Goal: Task Accomplishment & Management: Use online tool/utility

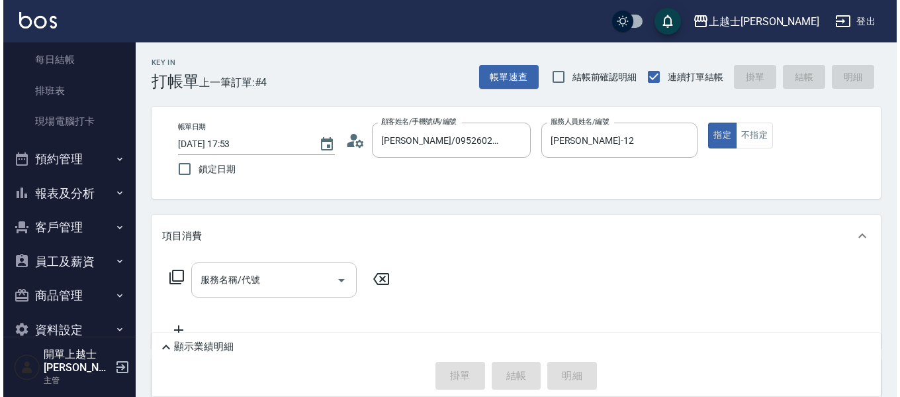
scroll to position [148, 0]
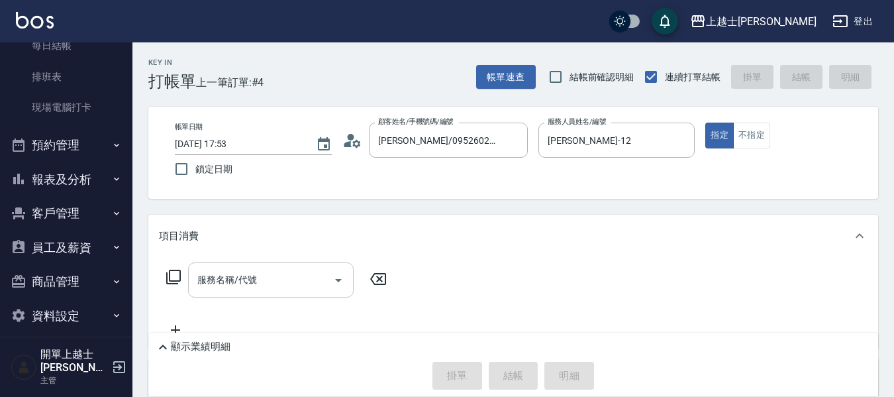
click at [285, 279] on input "服務名稱/代號" at bounding box center [261, 279] width 134 height 23
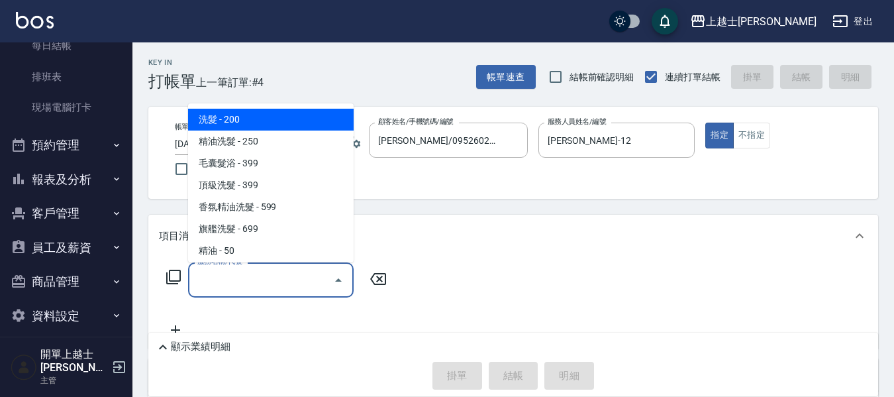
click at [171, 278] on icon at bounding box center [174, 277] width 16 height 16
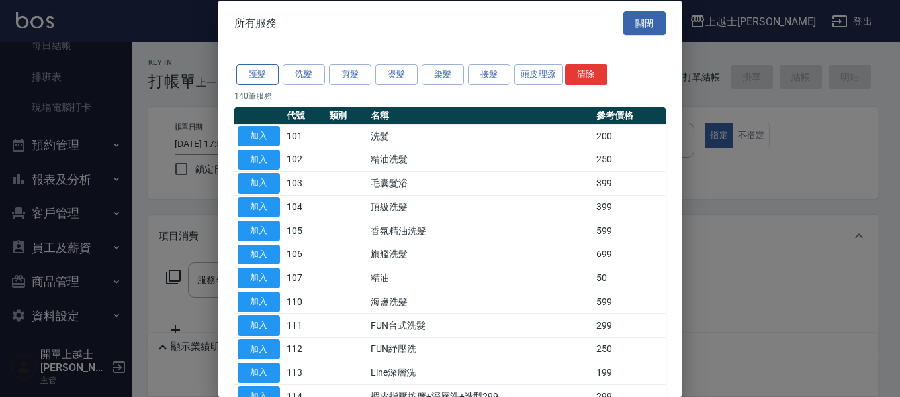
click at [260, 83] on button "護髮" at bounding box center [257, 74] width 42 height 21
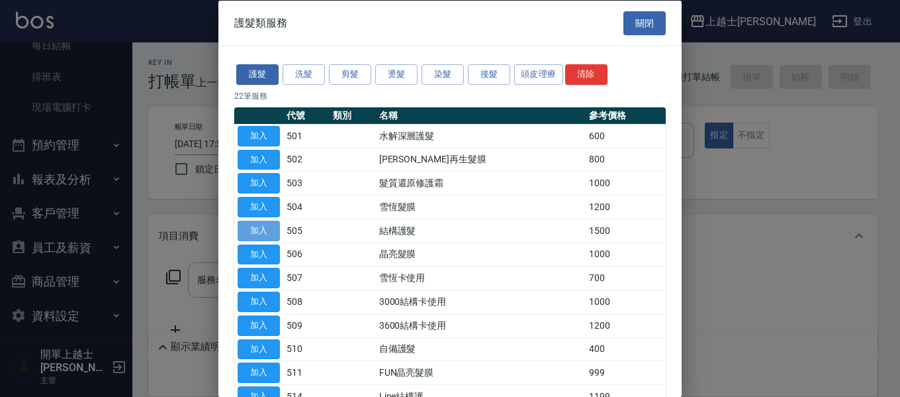
click at [261, 232] on button "加入" at bounding box center [259, 230] width 42 height 21
type input "結構護髮(505)"
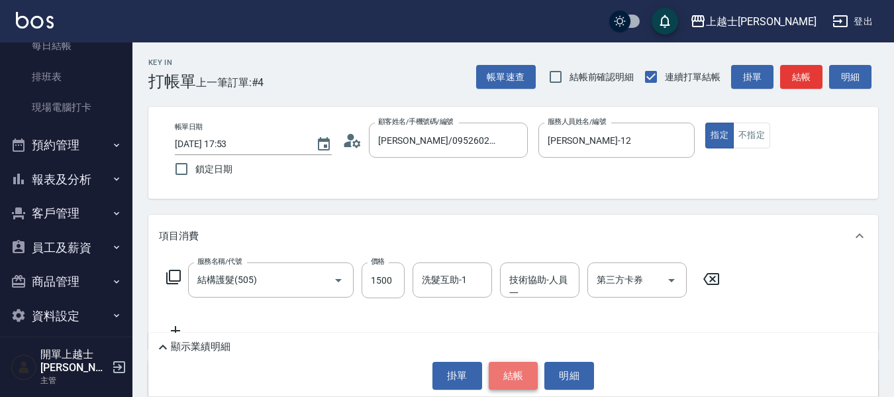
click at [520, 373] on button "結帳" at bounding box center [514, 375] width 50 height 28
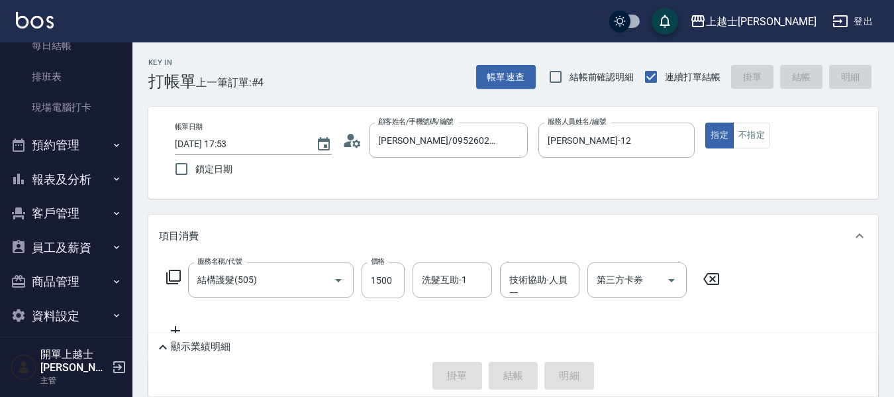
type input "[DATE] 19:40"
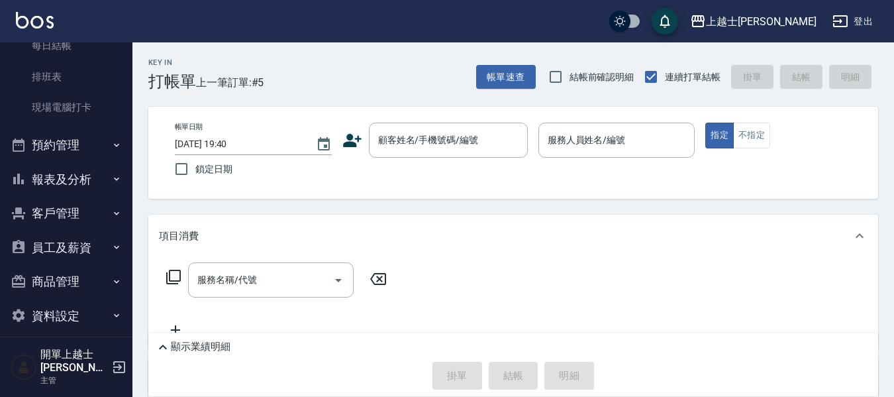
drag, startPoint x: 739, startPoint y: 74, endPoint x: 726, endPoint y: 74, distance: 12.6
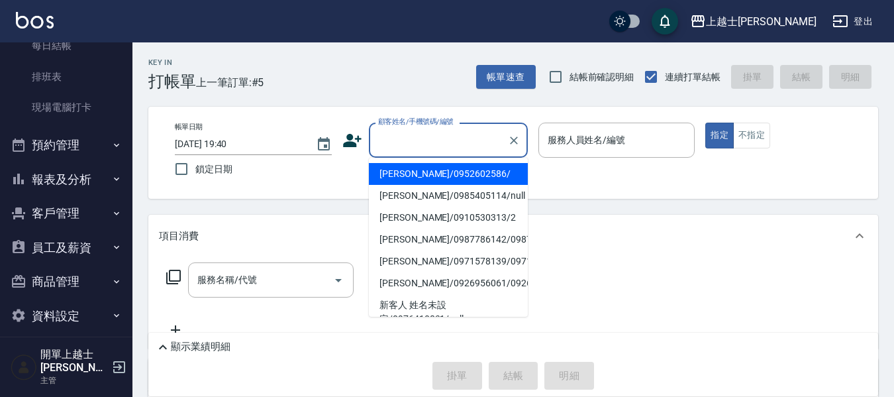
drag, startPoint x: 726, startPoint y: 74, endPoint x: 418, endPoint y: 150, distance: 317.6
click at [418, 150] on input "顧客姓名/手機號碼/編號" at bounding box center [438, 139] width 127 height 23
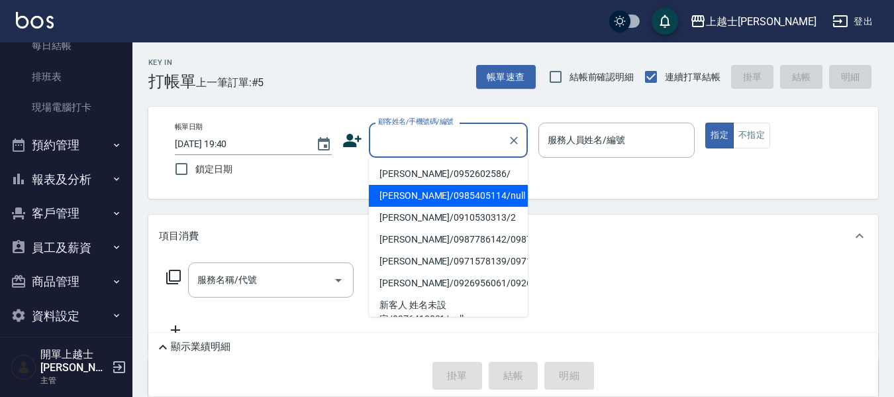
click at [428, 201] on li "[PERSON_NAME]/0985405114/null" at bounding box center [448, 196] width 159 height 22
type input "[PERSON_NAME]/0985405114/null"
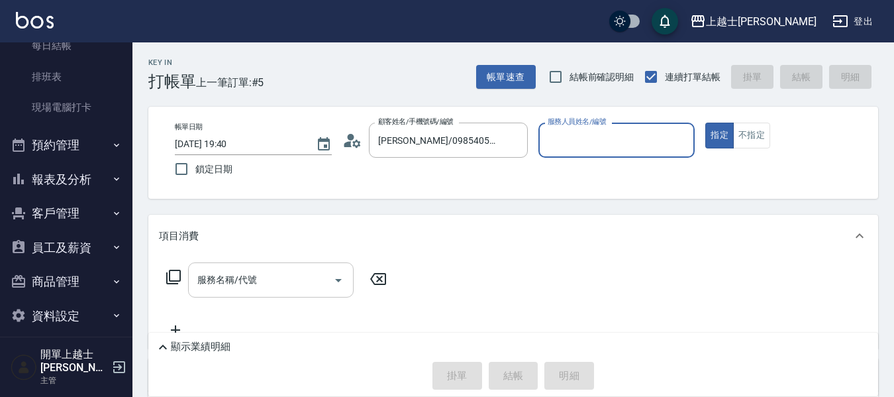
type input "[PERSON_NAME]-8"
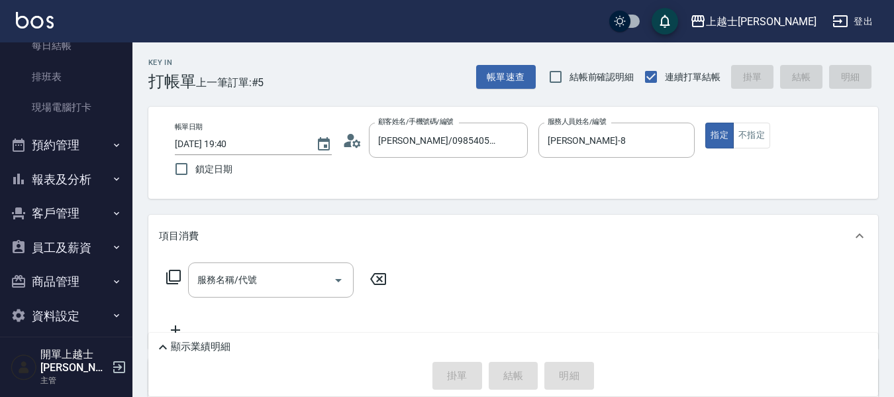
click at [173, 271] on icon at bounding box center [174, 277] width 16 height 16
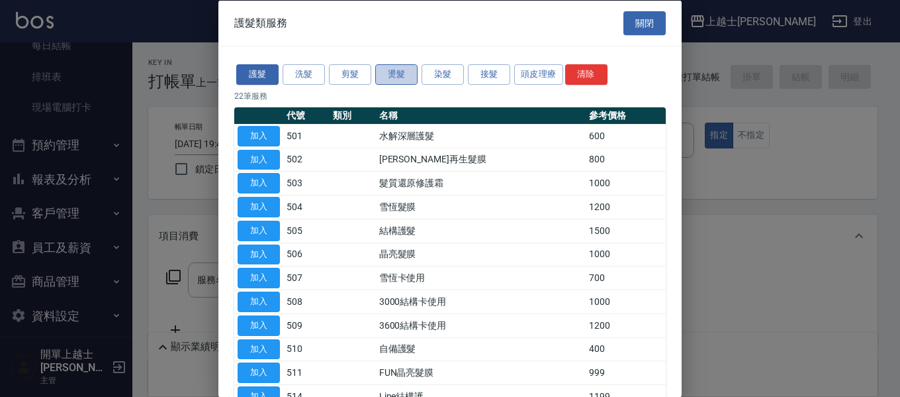
click at [409, 79] on button "燙髮" at bounding box center [396, 74] width 42 height 21
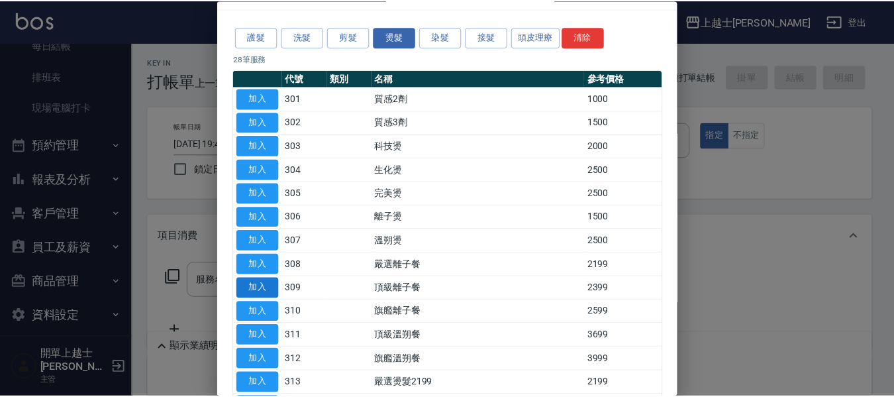
scroll to position [66, 0]
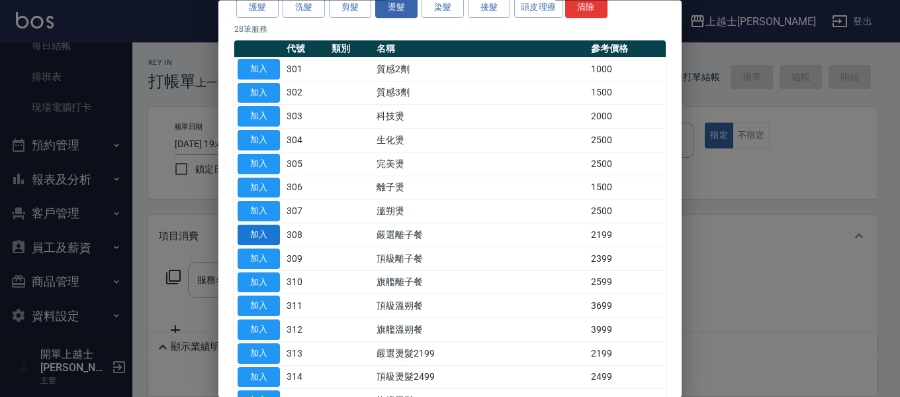
click at [265, 231] on button "加入" at bounding box center [259, 235] width 42 height 21
type input "嚴選離子餐(308)"
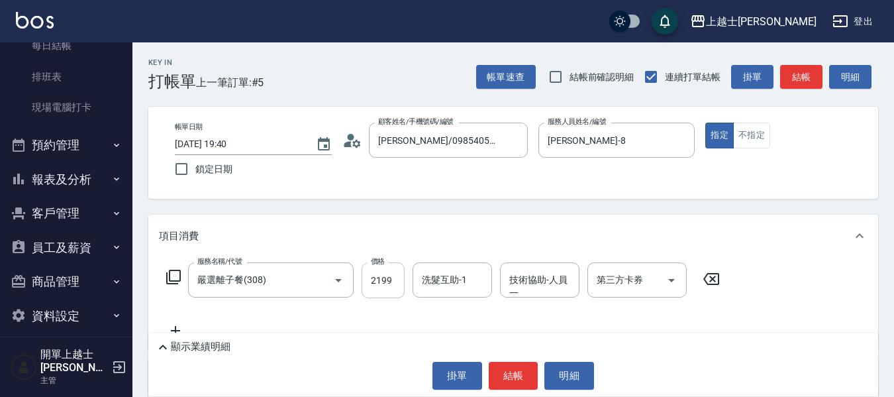
click at [384, 277] on input "2199" at bounding box center [382, 280] width 43 height 36
type input "3200"
click at [788, 70] on button "結帳" at bounding box center [801, 77] width 42 height 24
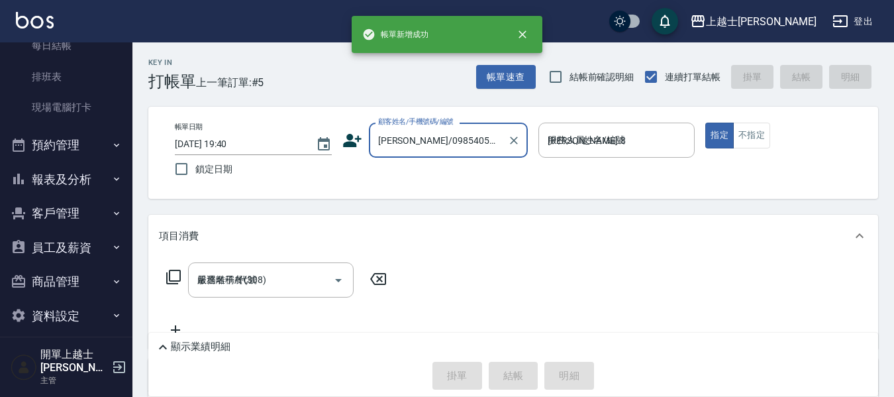
type input "[DATE] 19:42"
click at [413, 141] on input "顧客姓名/手機號碼/編號" at bounding box center [438, 139] width 127 height 23
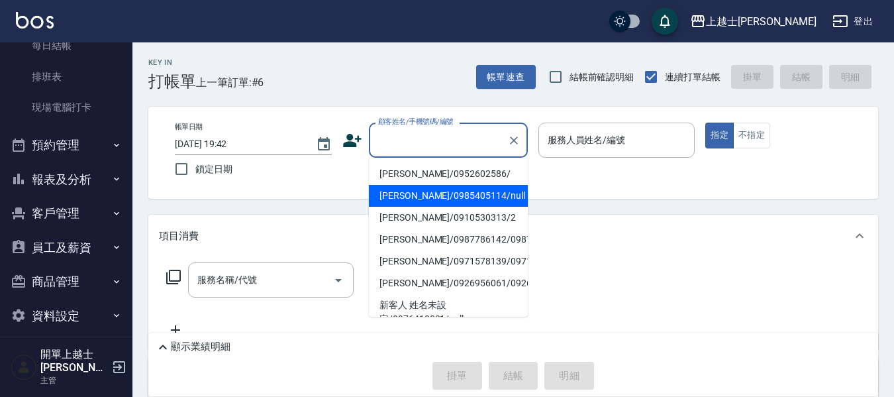
click at [447, 196] on li "[PERSON_NAME]/0985405114/null" at bounding box center [448, 196] width 159 height 22
type input "[PERSON_NAME]/0985405114/null"
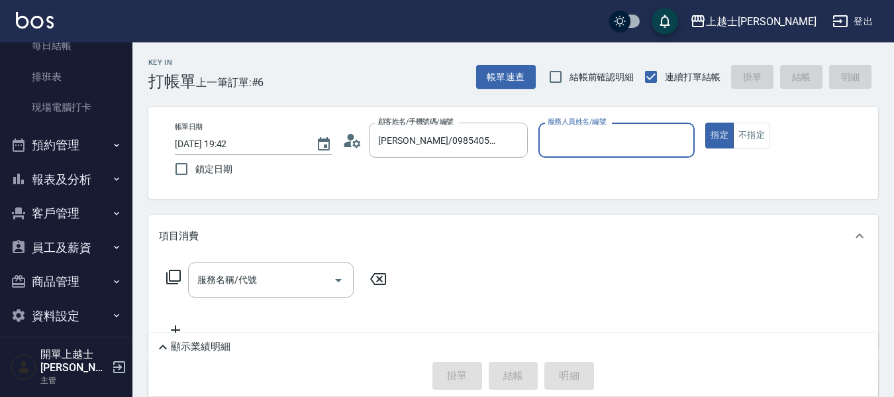
type input "[PERSON_NAME]-8"
click at [204, 284] on div "服務名稱/代號 服務名稱/代號" at bounding box center [271, 279] width 166 height 35
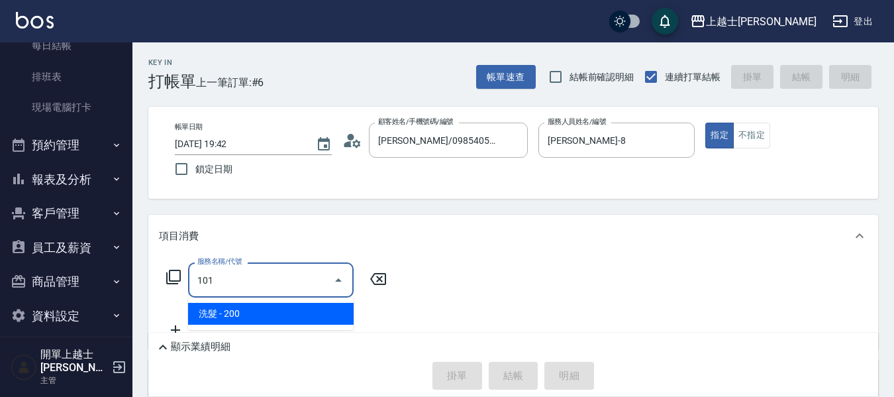
type input "洗髮(101)"
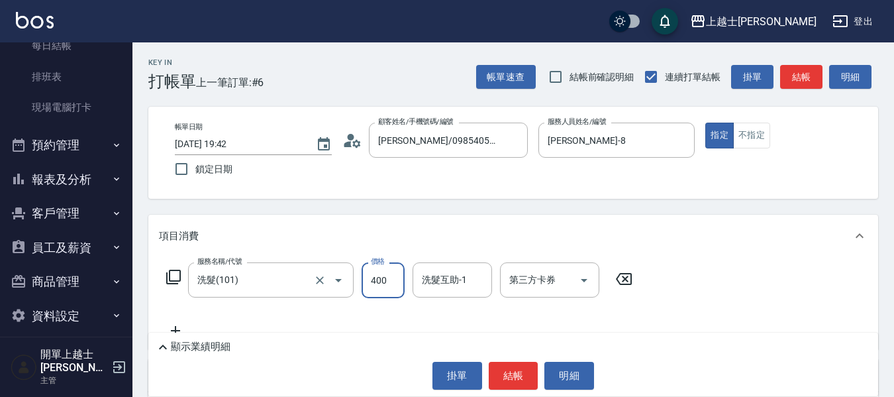
type input "400"
click at [819, 71] on button "結帳" at bounding box center [801, 77] width 42 height 24
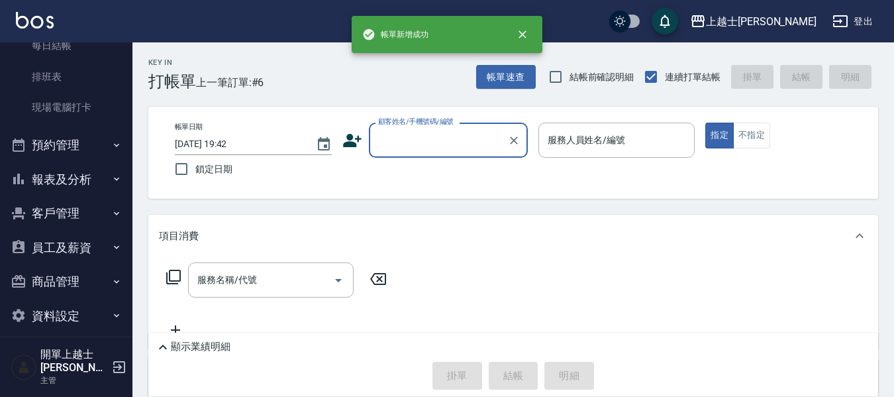
click at [397, 158] on div "帳單日期 [DATE] 19:42 鎖定日期 顧客姓名/手機號碼/編號 顧客姓名/手機號碼/編號 服務人員姓名/編號 服務人員姓名/編號 指定 不指定" at bounding box center [513, 152] width 698 height 60
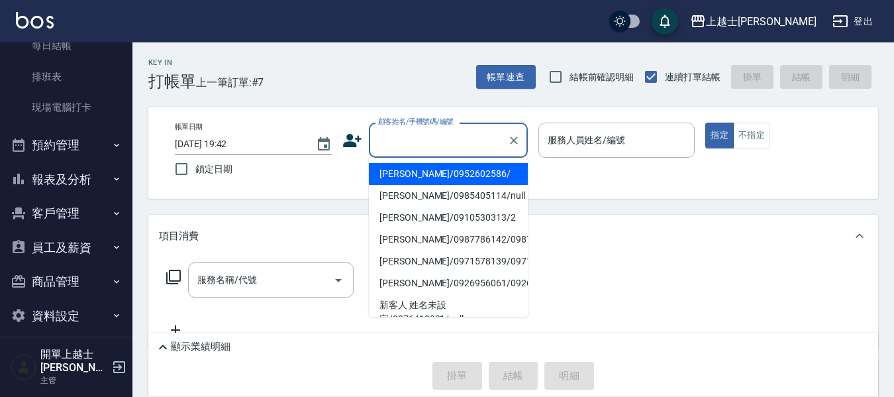
click at [401, 144] on input "顧客姓名/手機號碼/編號" at bounding box center [438, 139] width 127 height 23
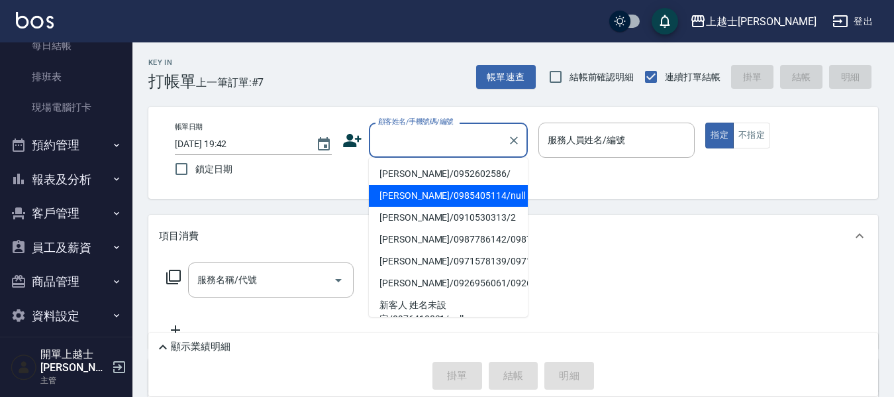
click at [451, 202] on li "[PERSON_NAME]/0985405114/null" at bounding box center [448, 196] width 159 height 22
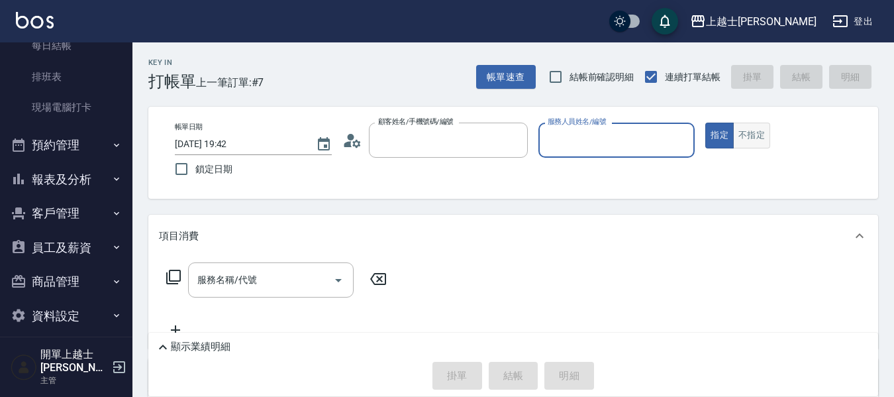
type input "[PERSON_NAME]/0985405114/null"
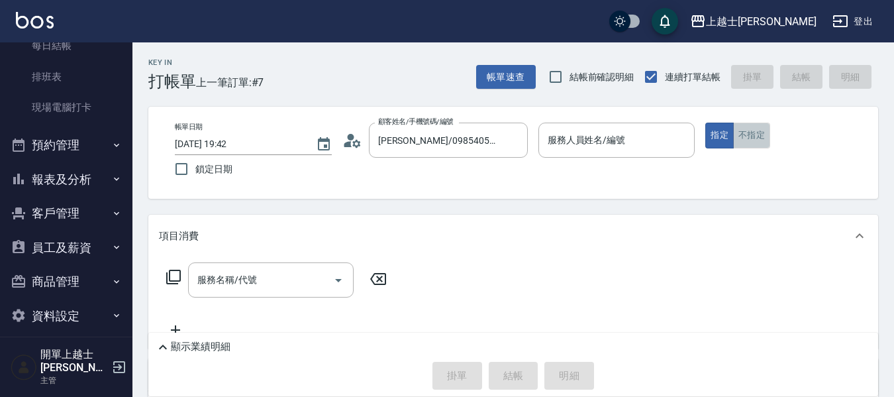
click at [753, 136] on button "不指定" at bounding box center [751, 135] width 37 height 26
click at [269, 277] on input "服務名稱/代號" at bounding box center [261, 279] width 134 height 23
type input "[PERSON_NAME]-8"
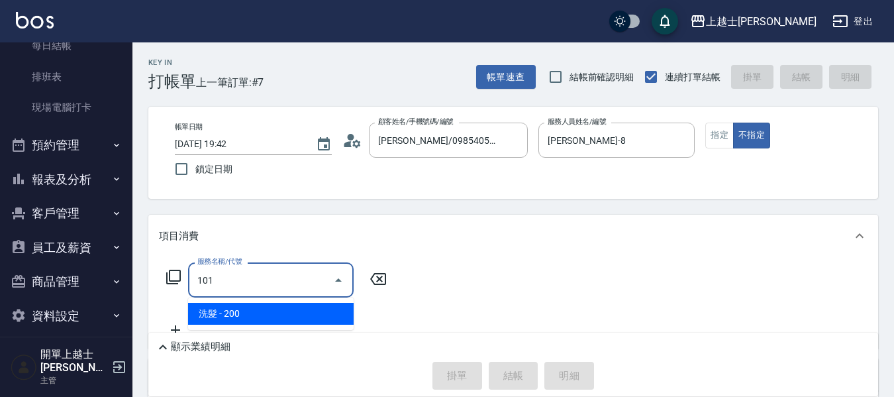
type input "洗髮(101)"
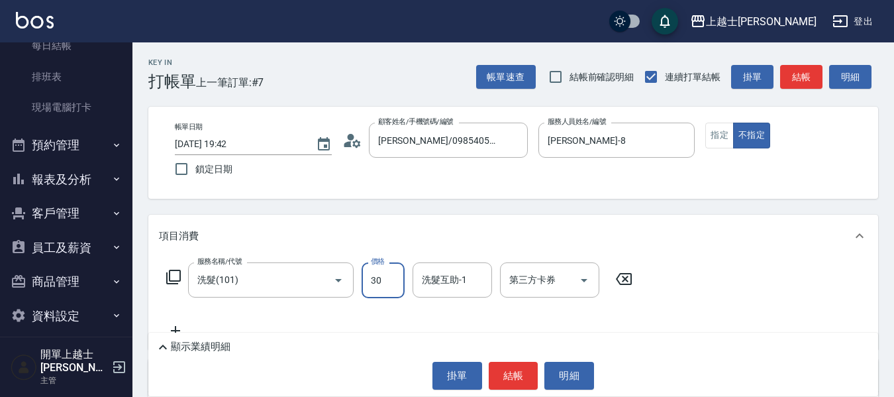
drag, startPoint x: 387, startPoint y: 288, endPoint x: 393, endPoint y: 282, distance: 8.0
click at [387, 288] on input "30" at bounding box center [382, 280] width 43 height 36
type input "300"
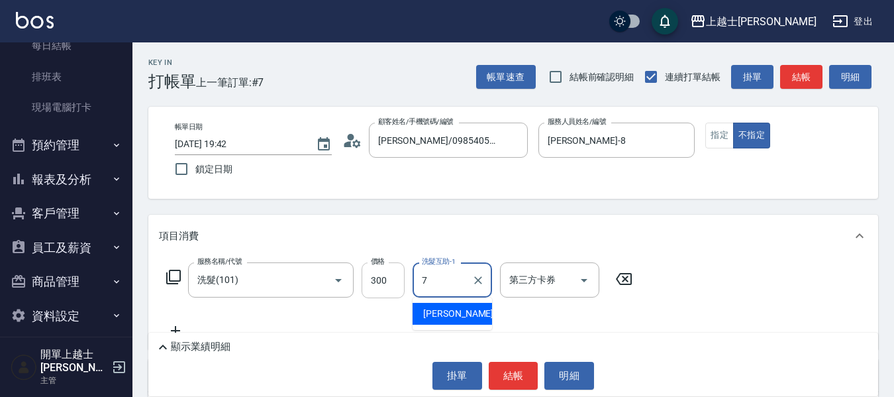
type input "[PERSON_NAME]-7"
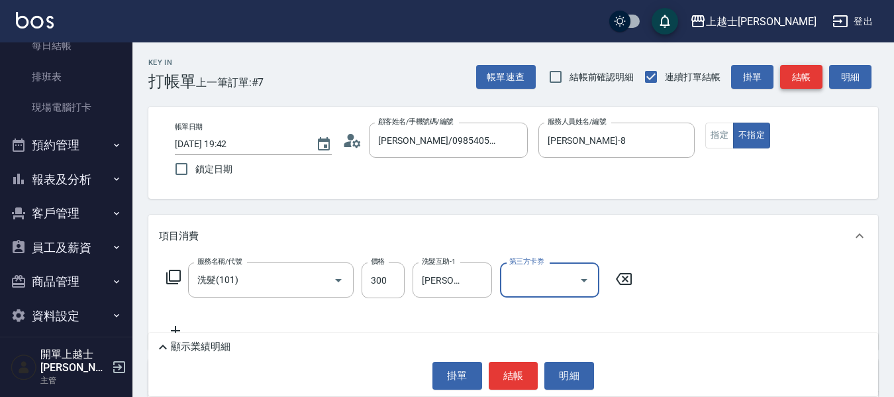
click at [794, 76] on button "結帳" at bounding box center [801, 77] width 42 height 24
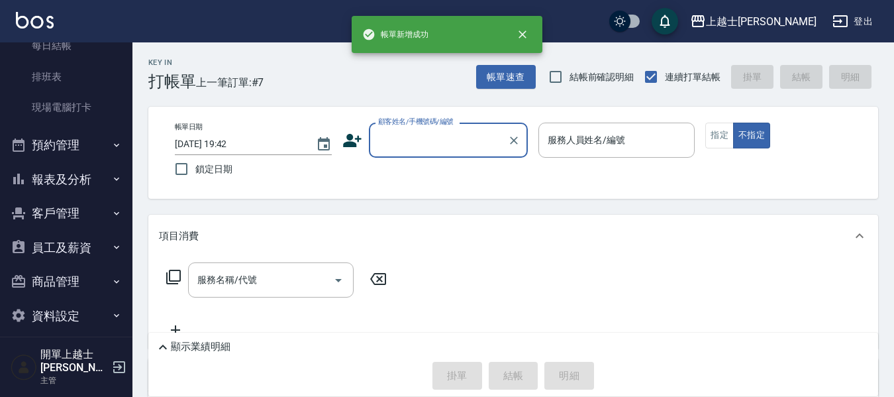
click at [434, 138] on input "顧客姓名/手機號碼/編號" at bounding box center [438, 139] width 127 height 23
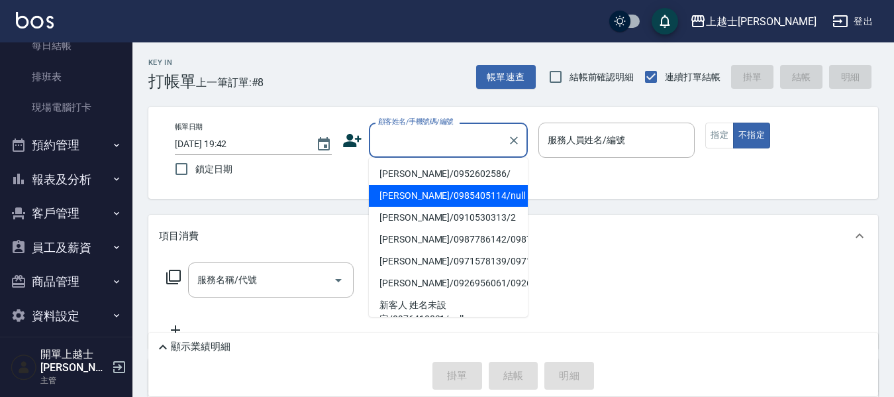
click at [436, 197] on li "[PERSON_NAME]/0985405114/null" at bounding box center [448, 196] width 159 height 22
type input "[PERSON_NAME]/0985405114/null"
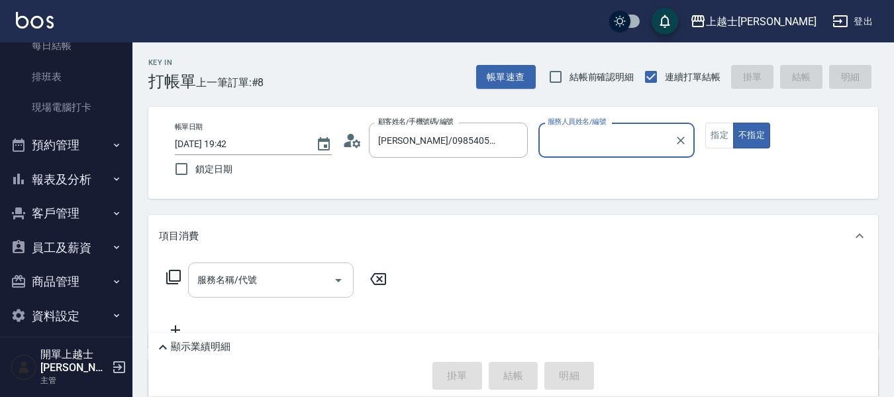
type input "[PERSON_NAME]-8"
click at [166, 275] on icon at bounding box center [174, 277] width 16 height 16
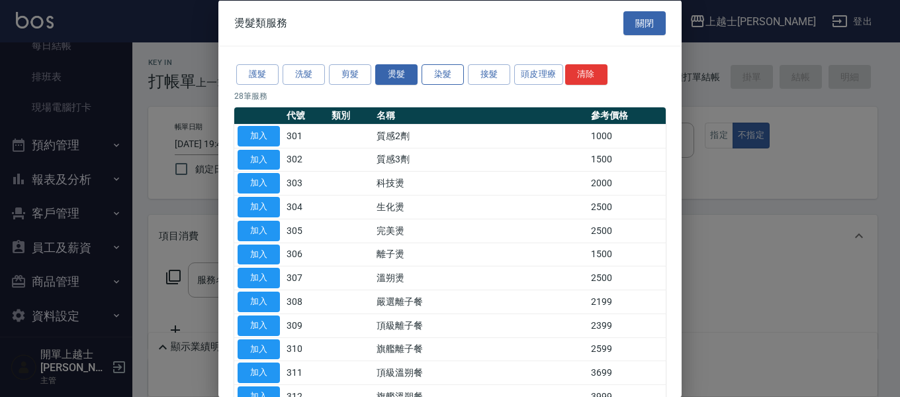
click at [453, 71] on button "染髮" at bounding box center [443, 74] width 42 height 21
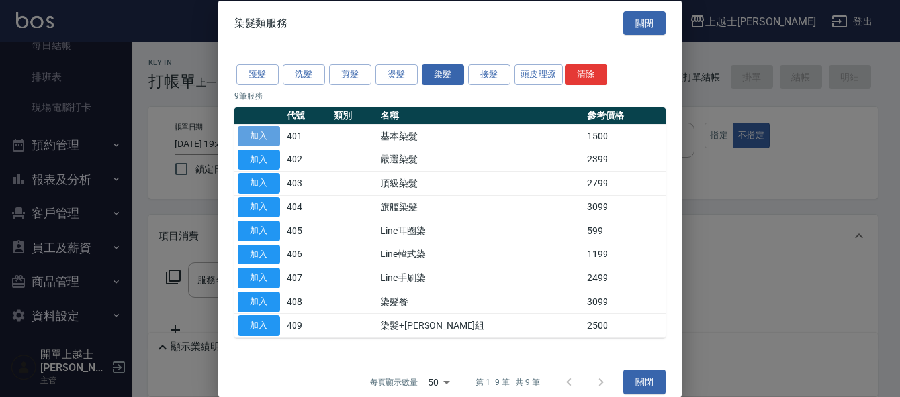
click at [278, 135] on button "加入" at bounding box center [259, 135] width 42 height 21
type input "基本染髮(401)"
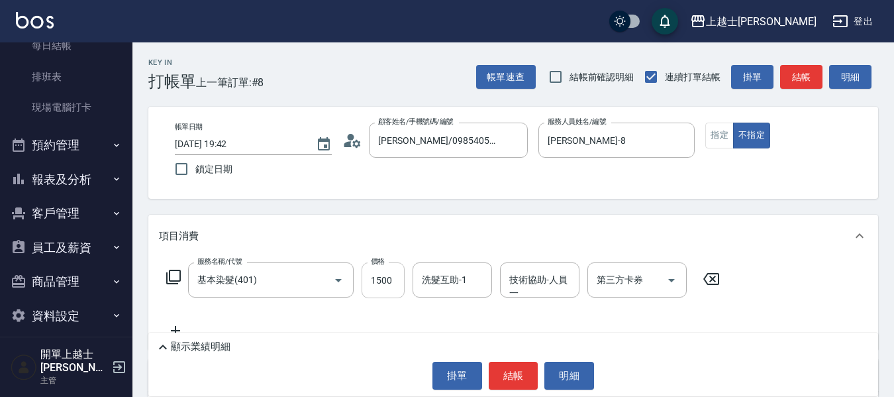
click at [384, 274] on input "1500" at bounding box center [382, 280] width 43 height 36
click at [375, 268] on input "100" at bounding box center [382, 280] width 43 height 36
type input "1300"
click at [785, 71] on button "結帳" at bounding box center [801, 77] width 42 height 24
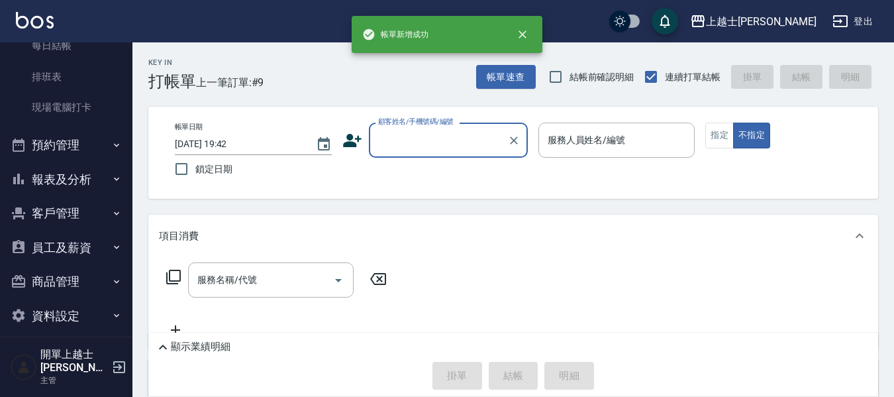
click at [59, 167] on button "報表及分析" at bounding box center [66, 179] width 122 height 34
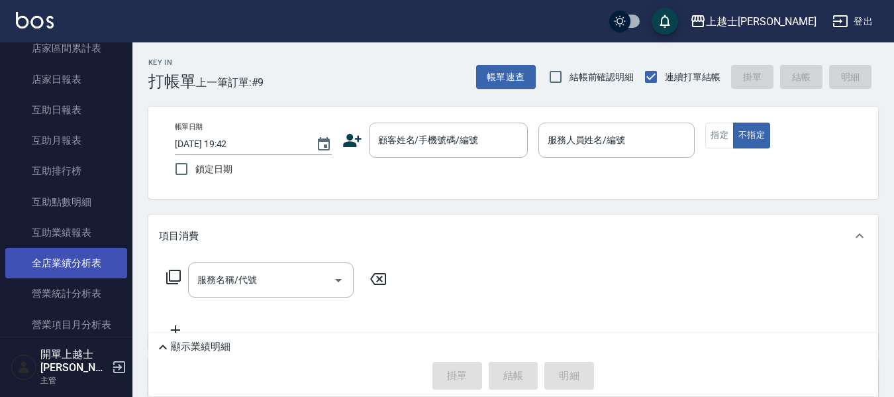
scroll to position [413, 0]
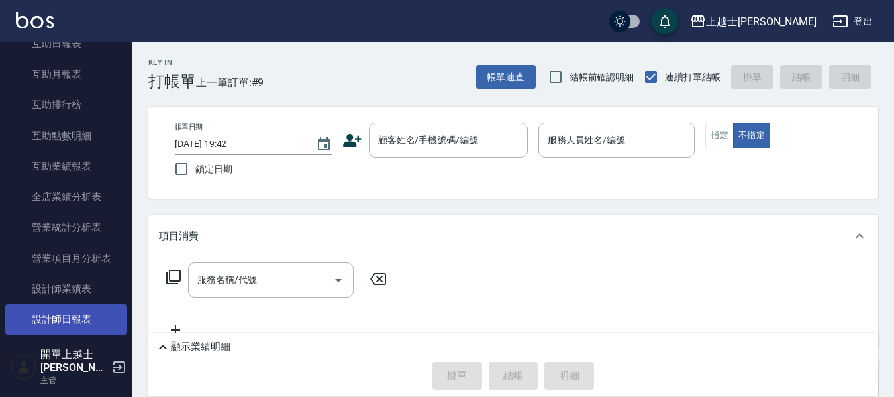
click at [89, 310] on link "設計師日報表" at bounding box center [66, 319] width 122 height 30
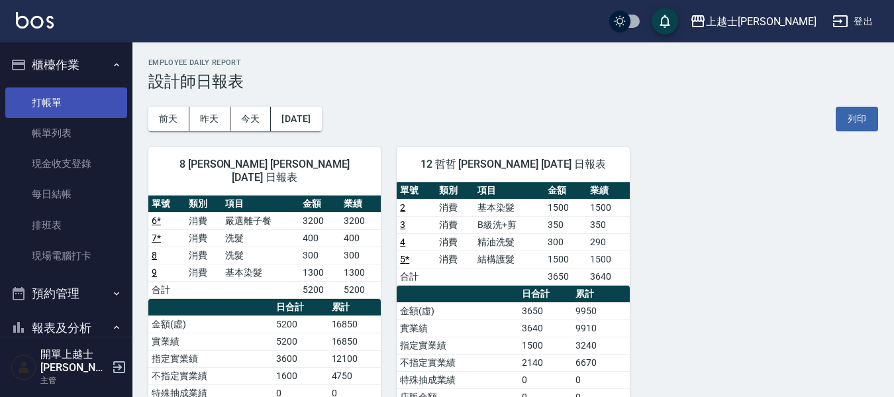
click at [68, 118] on link "帳單列表" at bounding box center [66, 133] width 122 height 30
click at [67, 95] on link "打帳單" at bounding box center [66, 102] width 122 height 30
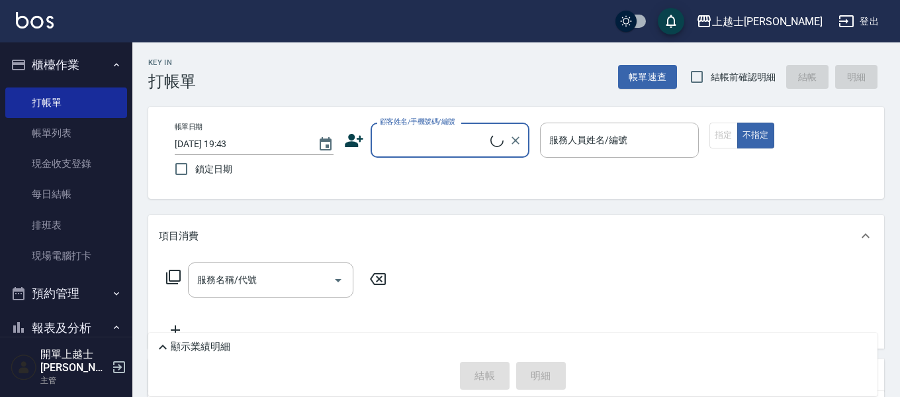
click at [450, 146] on input "顧客姓名/手機號碼/編號" at bounding box center [434, 139] width 114 height 23
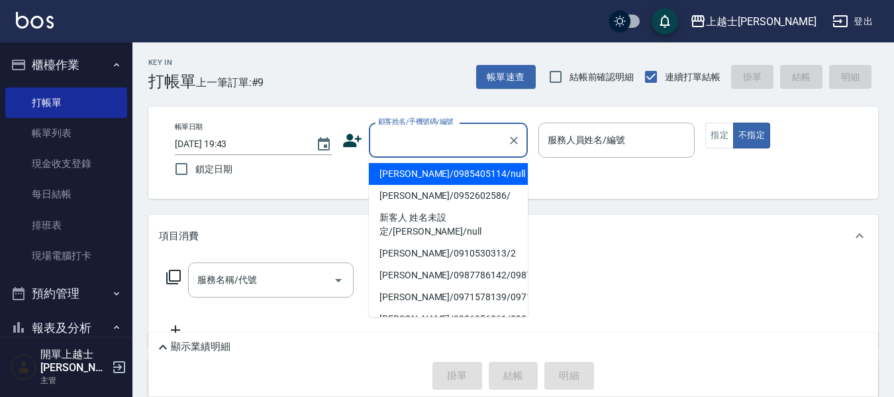
click at [438, 175] on li "[PERSON_NAME]/0985405114/null" at bounding box center [448, 174] width 159 height 22
type input "[PERSON_NAME]/0985405114/null"
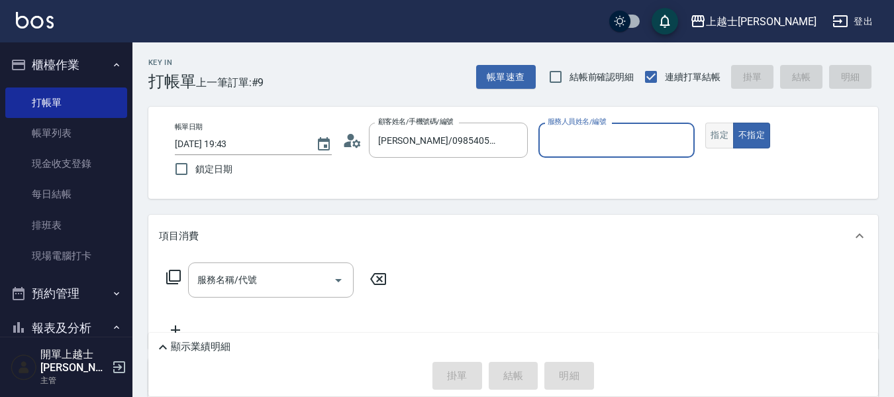
click at [714, 136] on button "指定" at bounding box center [719, 135] width 28 height 26
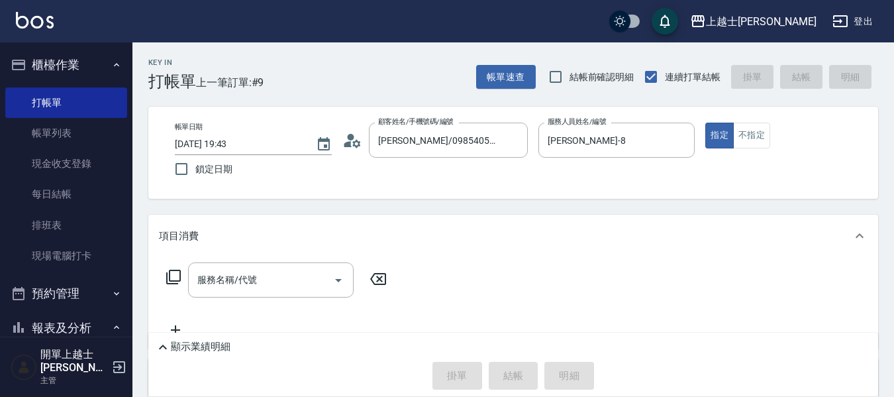
type input "[PERSON_NAME]-8"
click at [288, 276] on input "服務名稱/代號" at bounding box center [261, 279] width 134 height 23
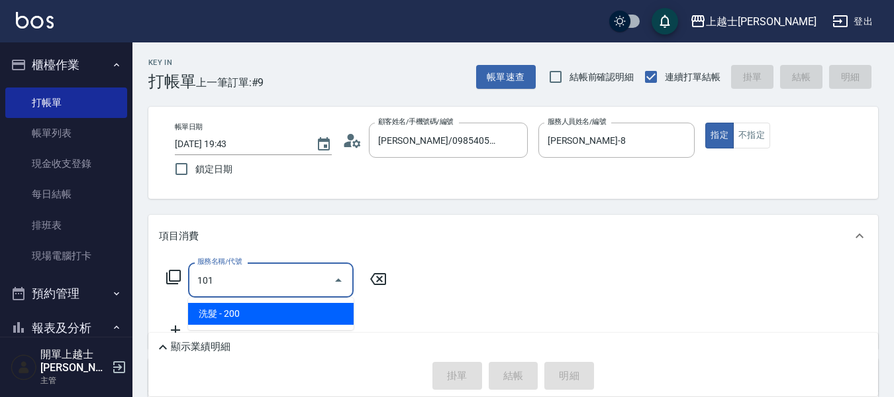
type input "洗髮(101)"
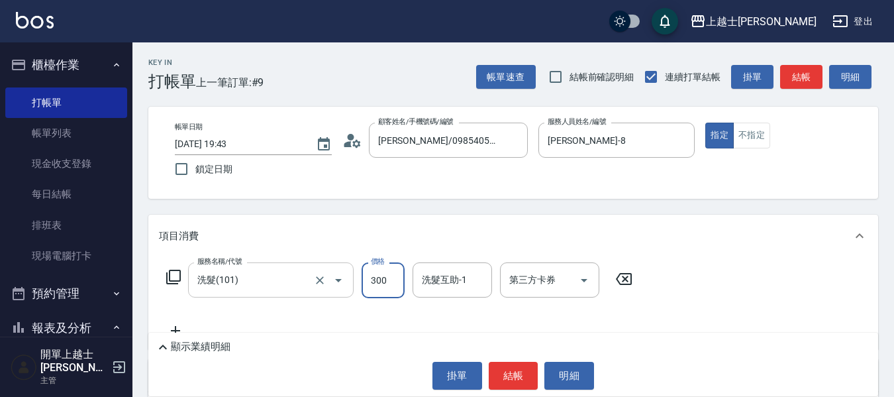
type input "300"
click at [793, 83] on button "結帳" at bounding box center [801, 77] width 42 height 24
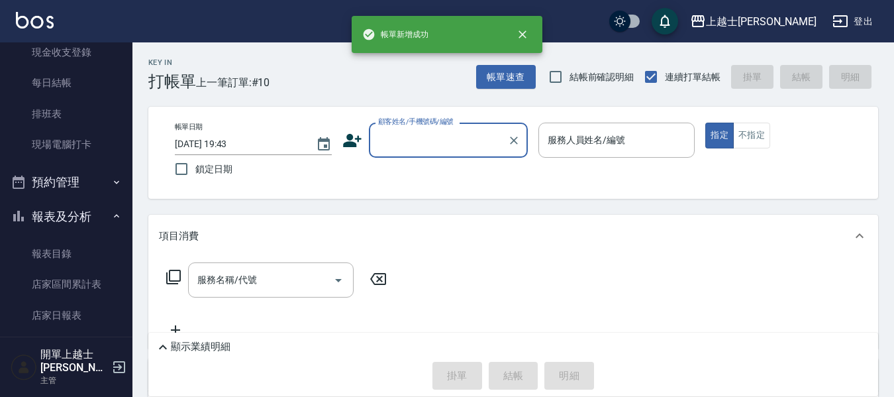
scroll to position [132, 0]
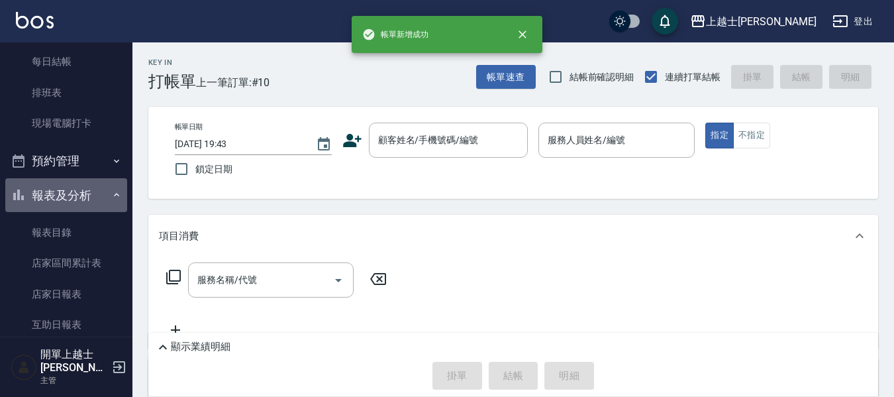
click at [71, 200] on button "報表及分析" at bounding box center [66, 195] width 122 height 34
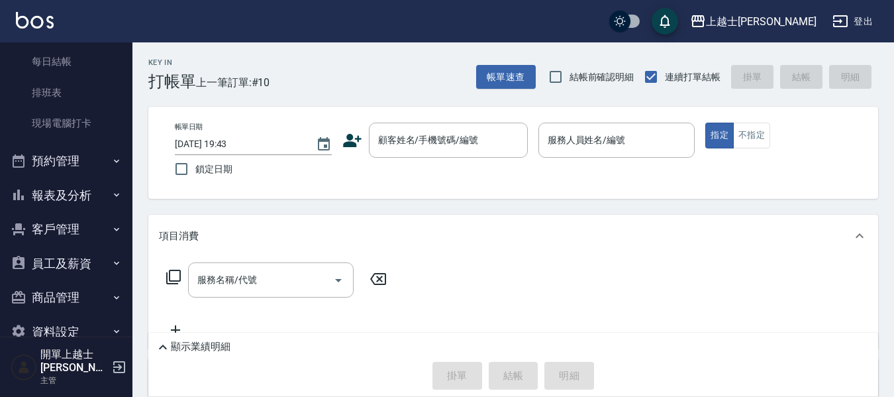
click at [71, 199] on button "報表及分析" at bounding box center [66, 195] width 122 height 34
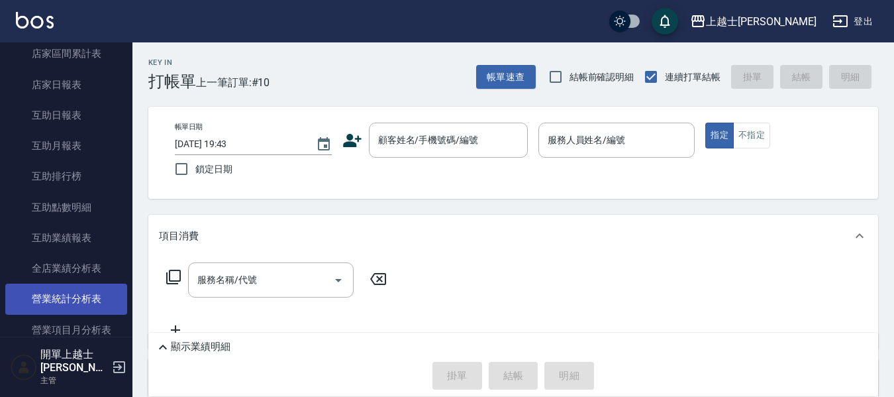
scroll to position [397, 0]
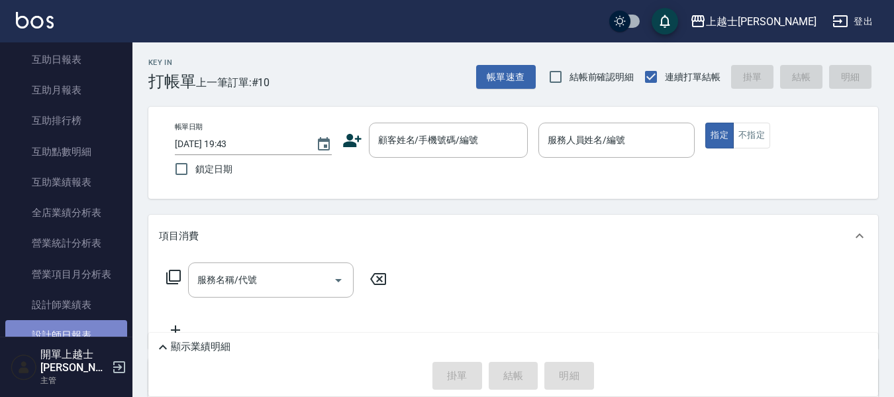
click at [80, 324] on link "設計師日報表" at bounding box center [66, 335] width 122 height 30
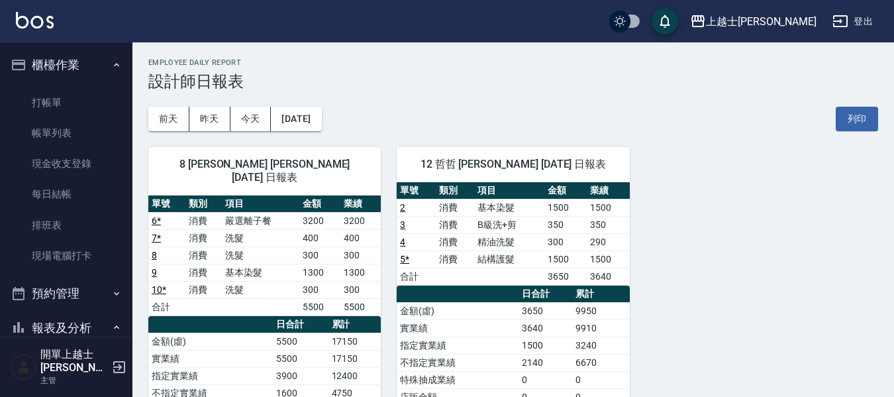
click at [91, 322] on button "報表及分析" at bounding box center [66, 327] width 122 height 34
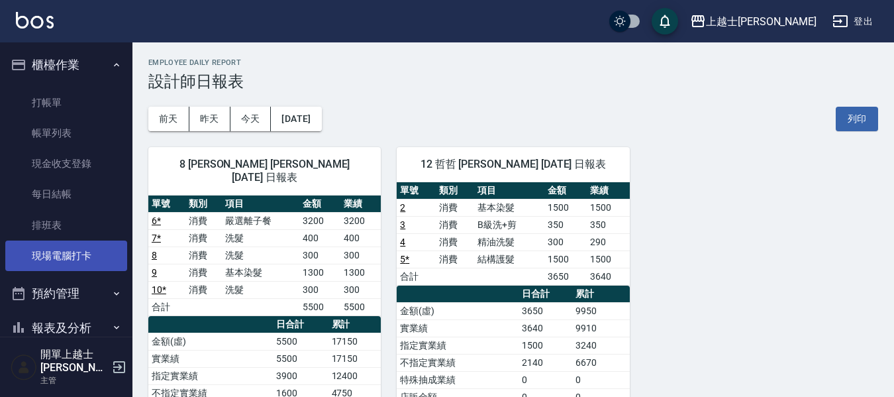
scroll to position [148, 0]
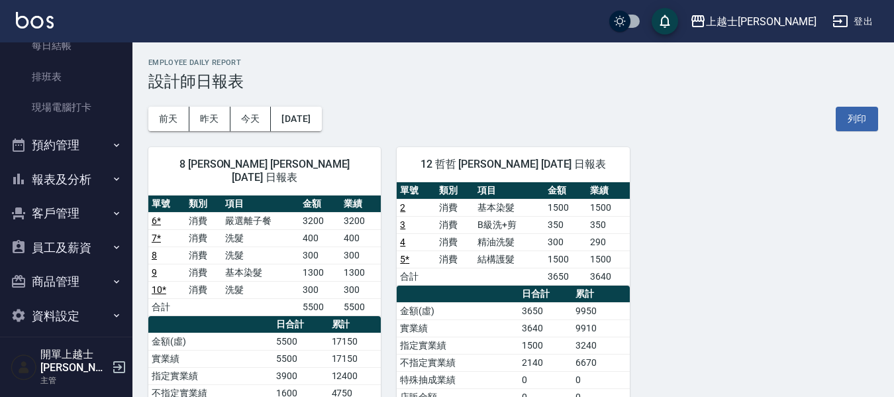
click at [78, 175] on button "報表及分析" at bounding box center [66, 179] width 122 height 34
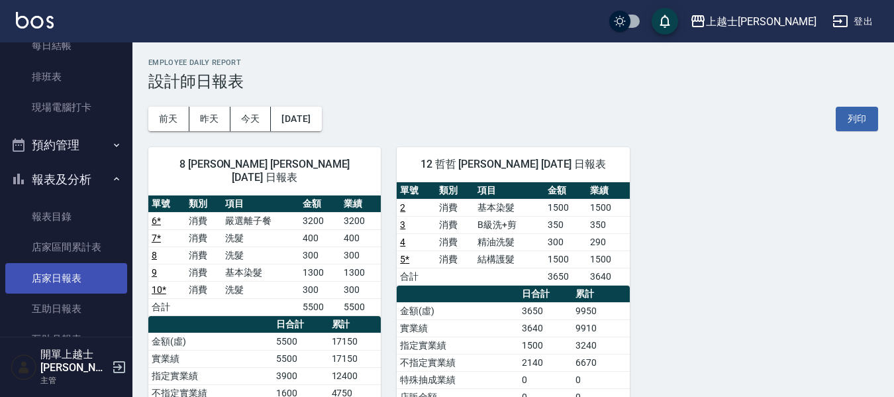
click at [82, 280] on link "店家日報表" at bounding box center [66, 278] width 122 height 30
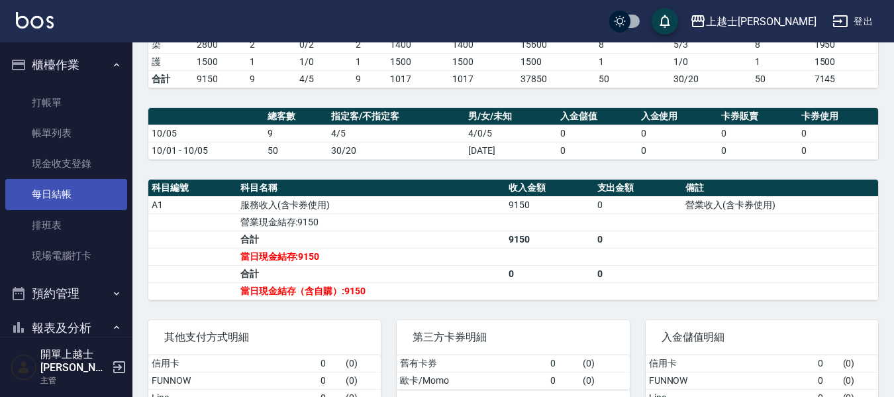
click at [68, 189] on link "每日結帳" at bounding box center [66, 194] width 122 height 30
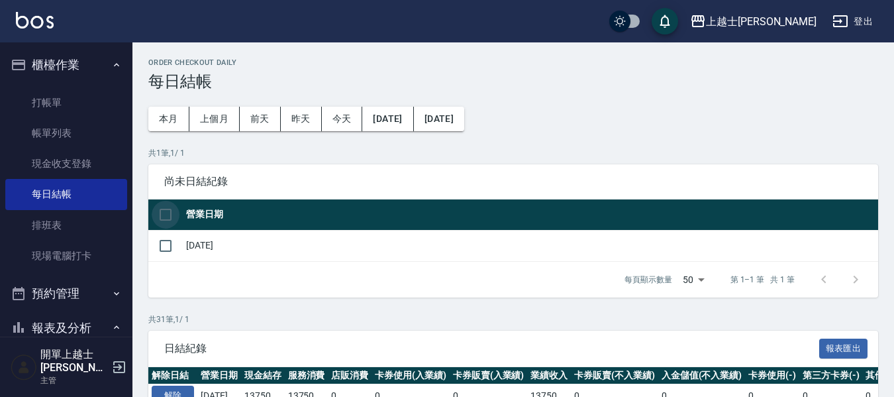
click at [164, 217] on input "checkbox" at bounding box center [166, 215] width 28 height 28
checkbox input "true"
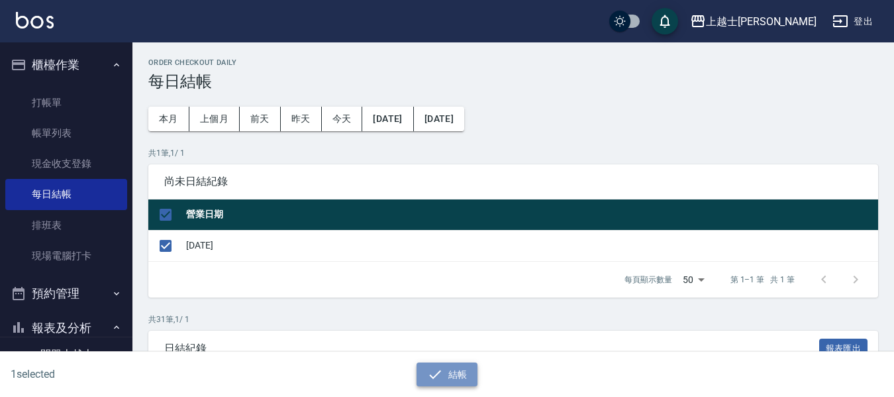
click at [440, 379] on icon "button" at bounding box center [435, 374] width 16 height 16
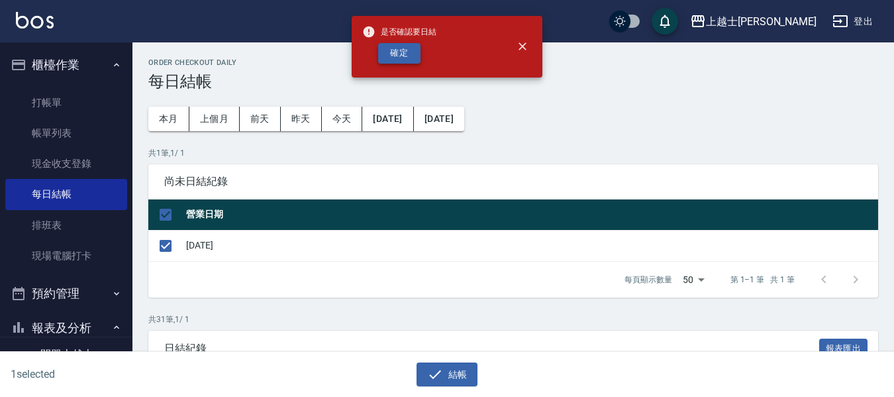
click at [406, 56] on button "確定" at bounding box center [399, 53] width 42 height 21
checkbox input "false"
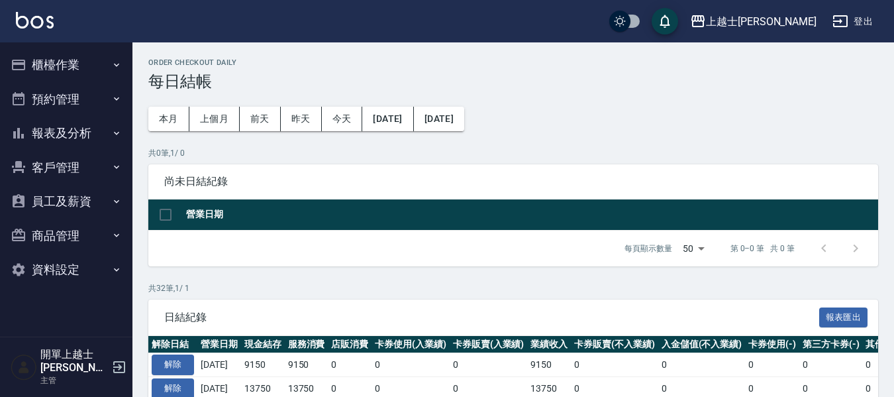
click at [75, 135] on button "報表及分析" at bounding box center [66, 133] width 122 height 34
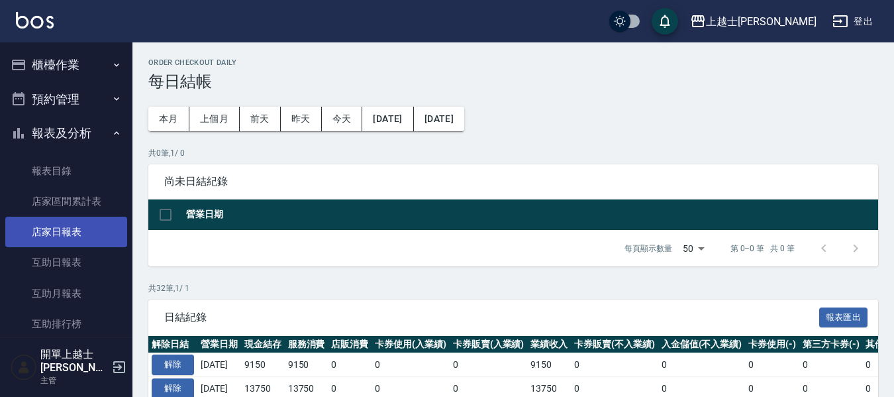
click at [73, 231] on link "店家日報表" at bounding box center [66, 231] width 122 height 30
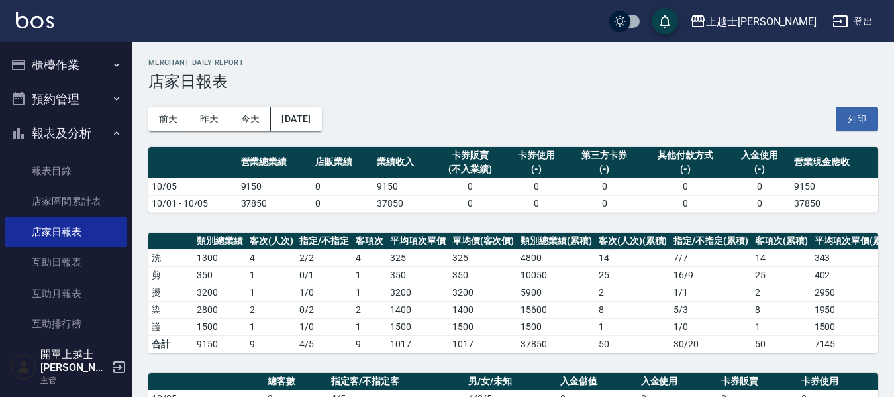
drag, startPoint x: 547, startPoint y: 210, endPoint x: 453, endPoint y: 159, distance: 107.5
click at [532, 193] on tbody "10/05 9150 0 9150 0 0 0 0 0 9150 10/01 - 10/05 37850 0 37850 0 0 0 0 0 37850" at bounding box center [513, 194] width 730 height 34
click at [50, 69] on button "櫃檯作業" at bounding box center [66, 65] width 122 height 34
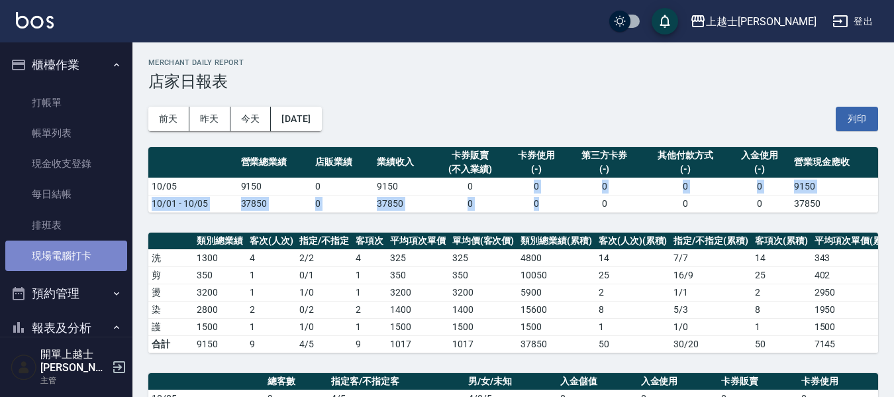
click at [72, 263] on link "現場電腦打卡" at bounding box center [66, 255] width 122 height 30
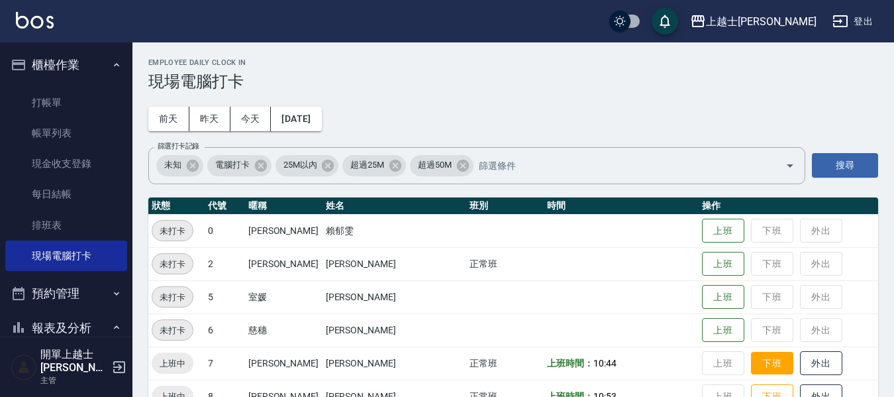
click at [757, 358] on button "下班" at bounding box center [772, 363] width 42 height 23
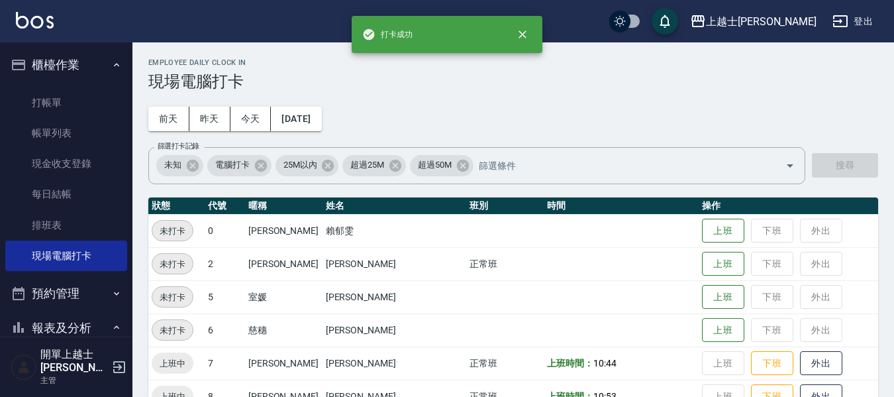
scroll to position [132, 0]
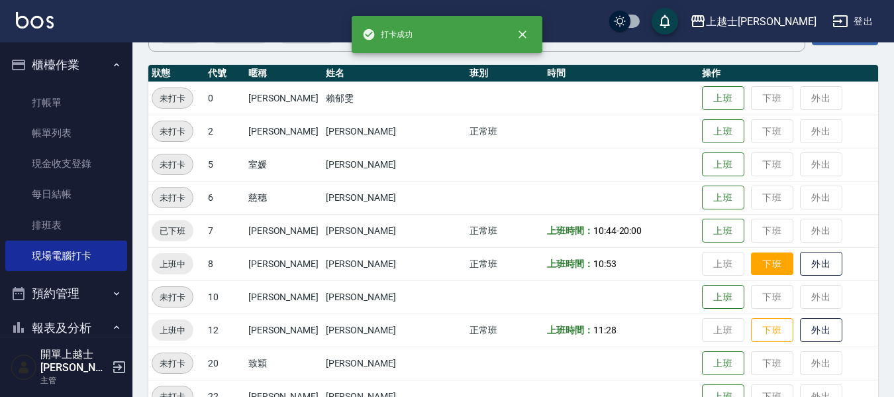
click at [751, 265] on button "下班" at bounding box center [772, 263] width 42 height 23
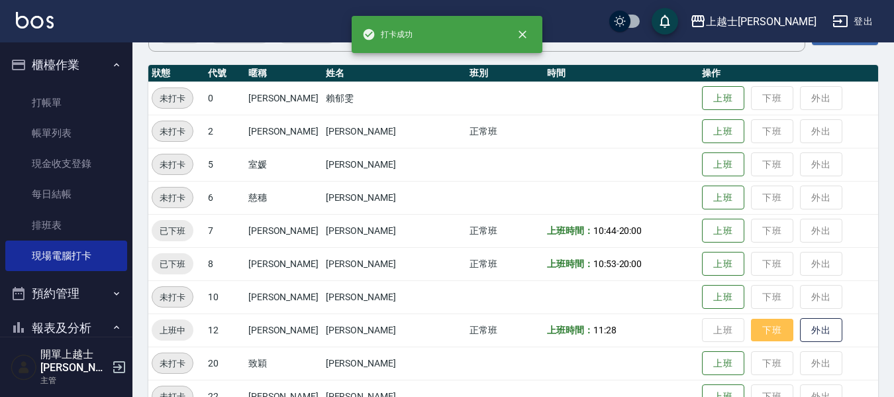
click at [751, 340] on button "下班" at bounding box center [772, 329] width 42 height 23
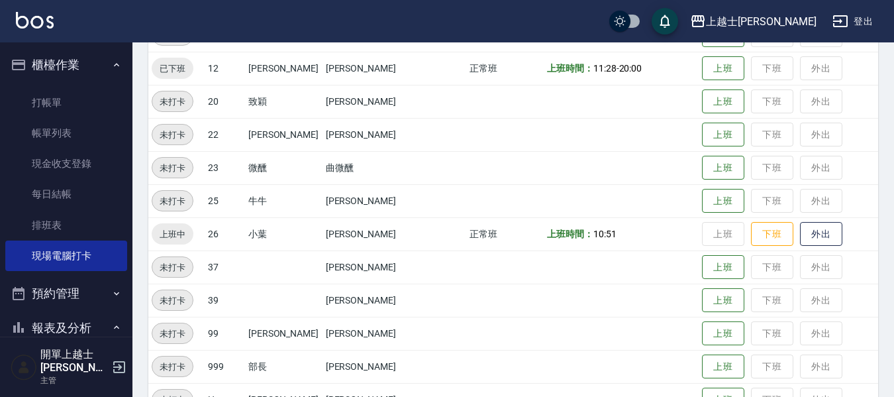
scroll to position [397, 0]
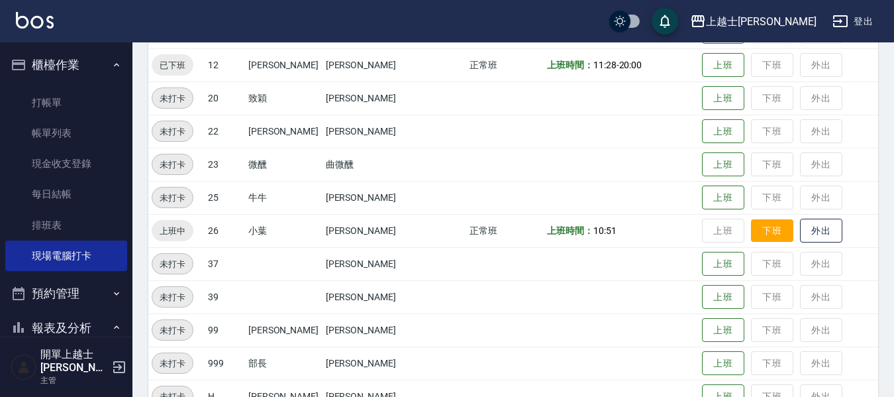
click at [752, 234] on button "下班" at bounding box center [772, 230] width 42 height 23
